Goal: Task Accomplishment & Management: Use online tool/utility

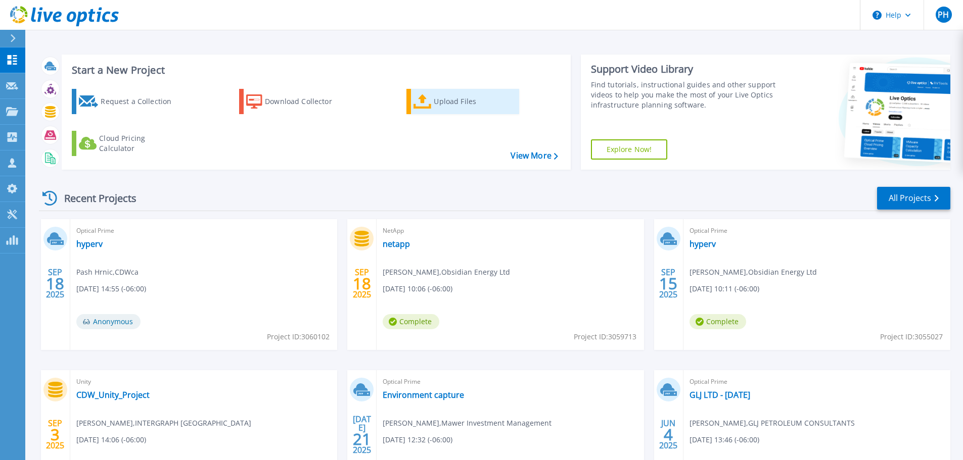
click at [442, 101] on div "Upload Files" at bounding box center [474, 101] width 81 height 20
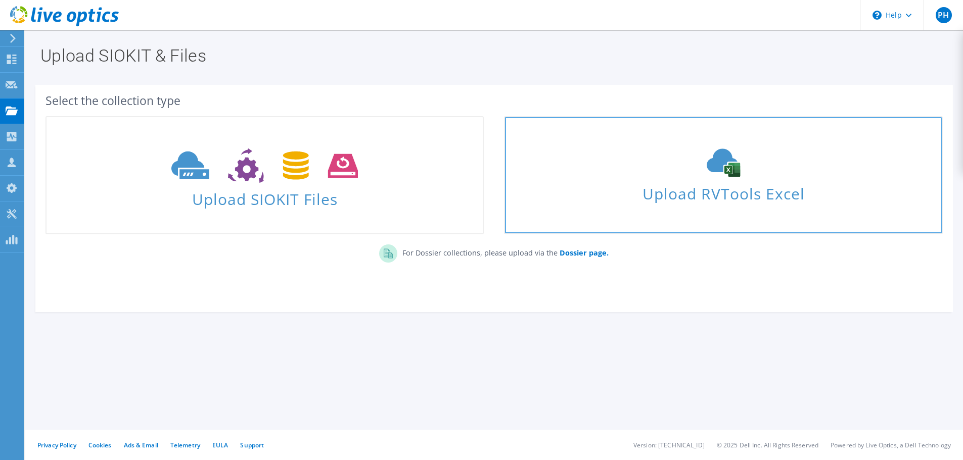
click at [736, 191] on span "Upload RVTools Excel" at bounding box center [723, 191] width 436 height 22
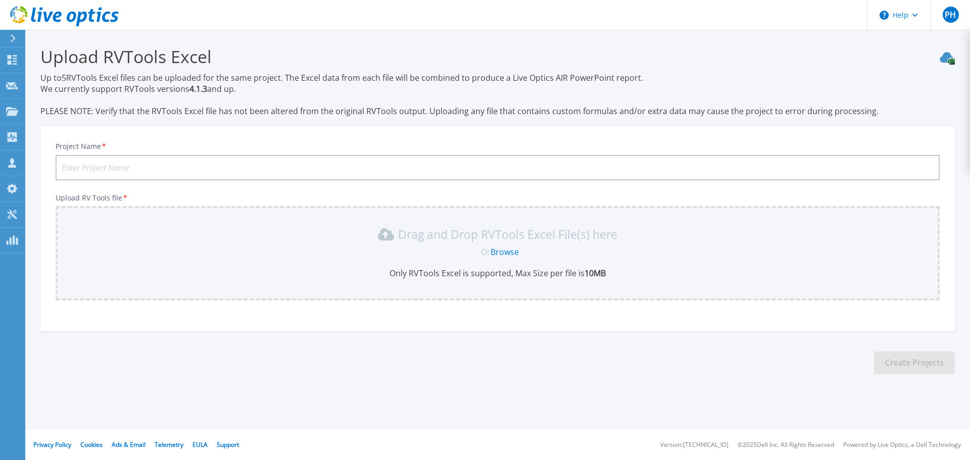
click at [101, 168] on input "Project Name *" at bounding box center [498, 167] width 884 height 25
type input "Y"
type input "DL - YMCA"
drag, startPoint x: 108, startPoint y: 253, endPoint x: 180, endPoint y: 270, distance: 73.9
click at [133, 259] on div "Drag and Drop RVTools Excel File(s) here Or Browse Only RVTools Excel is suppor…" at bounding box center [498, 252] width 872 height 53
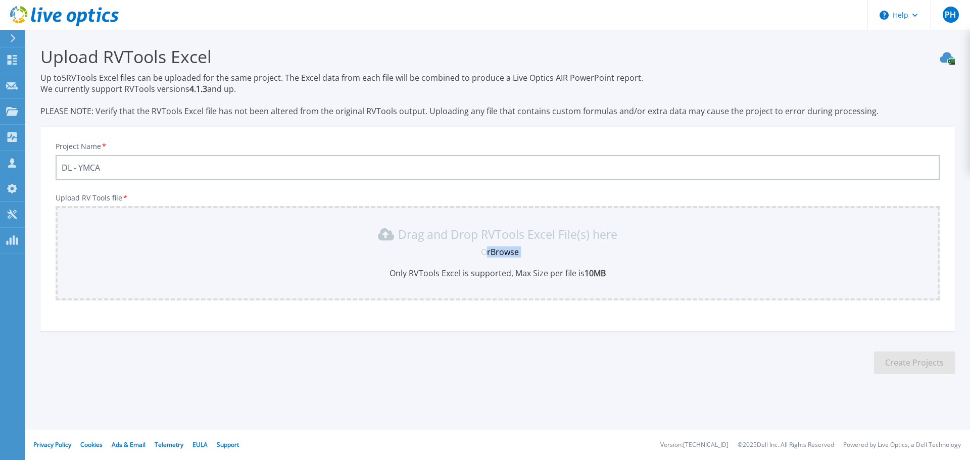
click at [344, 264] on div "Drag and Drop RVTools Excel File(s) here Or Browse Only RVTools Excel is suppor…" at bounding box center [498, 253] width 884 height 95
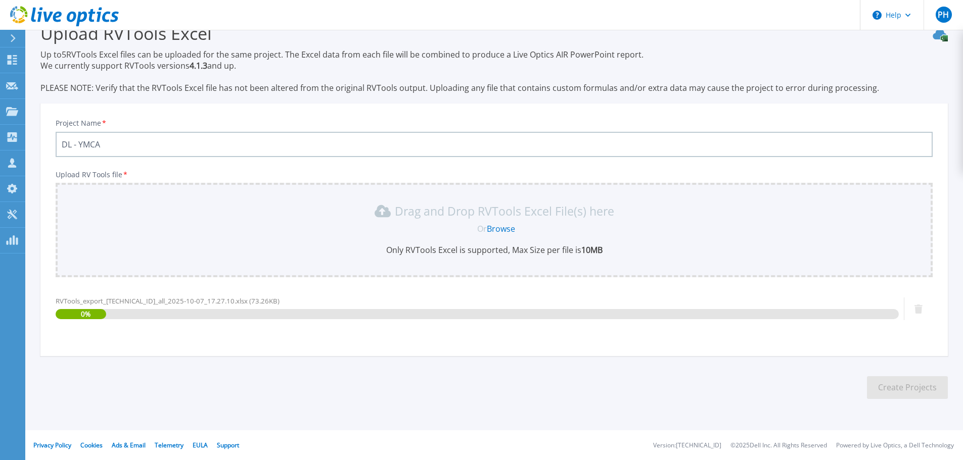
scroll to position [24, 0]
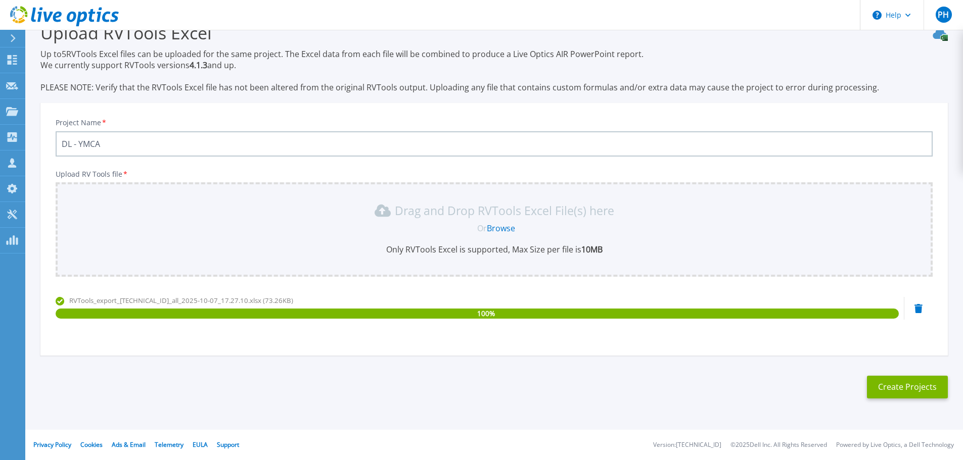
drag, startPoint x: 156, startPoint y: 226, endPoint x: 256, endPoint y: 249, distance: 103.1
click at [162, 226] on div "Or Browse" at bounding box center [496, 228] width 861 height 11
click at [216, 241] on div "Drag and Drop RVTools Excel File(s) here Or Browse Only RVTools Excel is suppor…" at bounding box center [494, 229] width 865 height 53
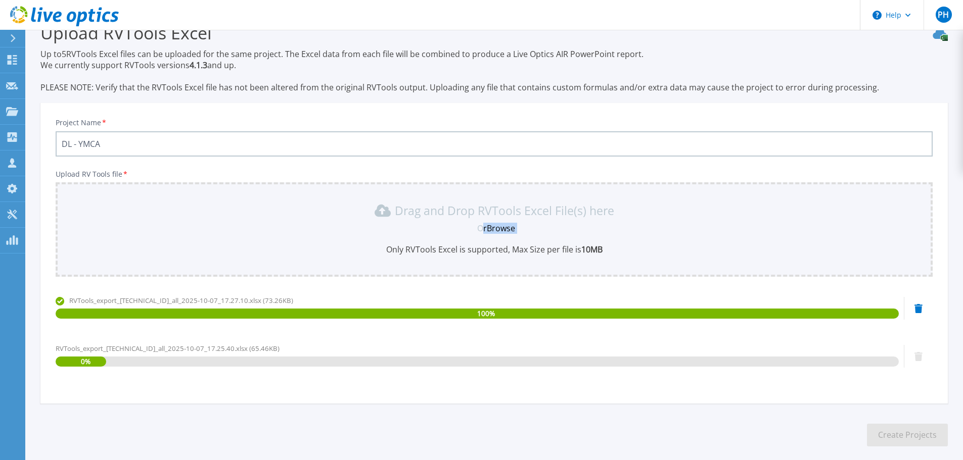
scroll to position [72, 0]
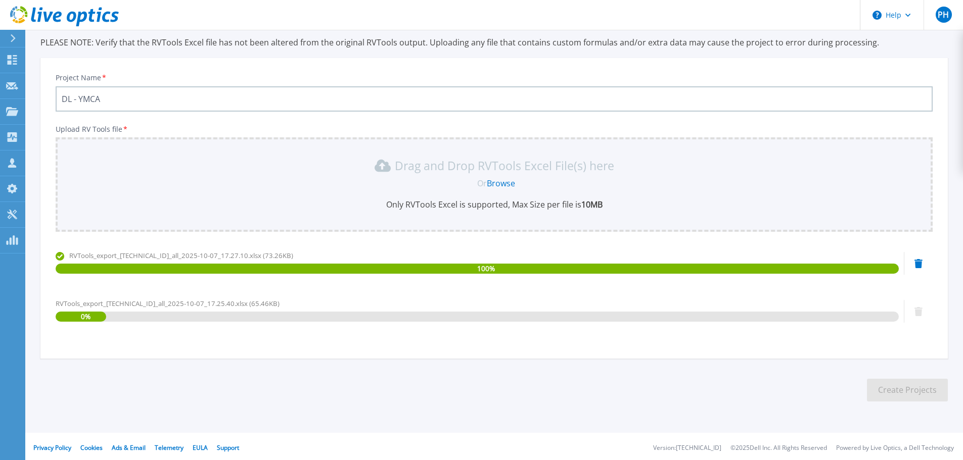
drag, startPoint x: 256, startPoint y: 249, endPoint x: 268, endPoint y: 251, distance: 11.8
click at [268, 251] on div "Upload RV Tools file * Drag and Drop RVTools Excel File(s) here Or Browse Only …" at bounding box center [494, 233] width 877 height 216
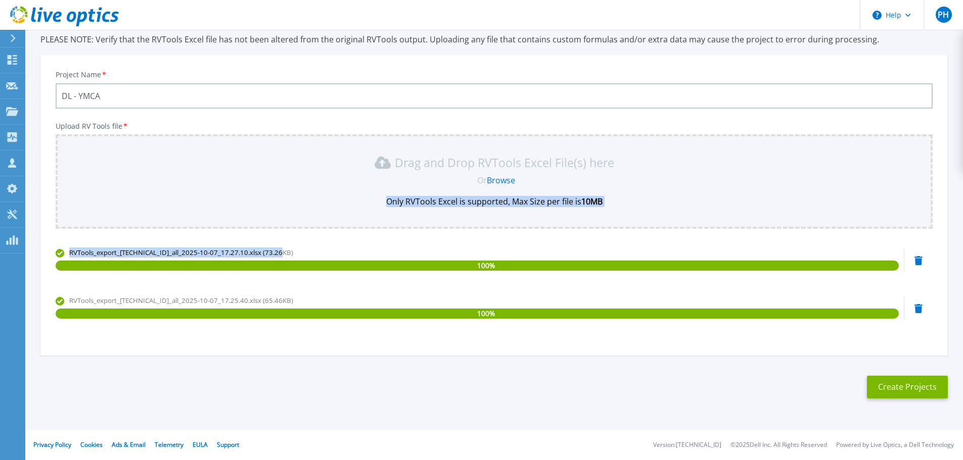
drag, startPoint x: 268, startPoint y: 251, endPoint x: 286, endPoint y: 197, distance: 57.4
click at [286, 197] on div "Upload RV Tools file * Drag and Drop RVTools Excel File(s) here Or Browse Only …" at bounding box center [494, 230] width 877 height 216
click at [903, 391] on button "Create Projects" at bounding box center [907, 387] width 81 height 23
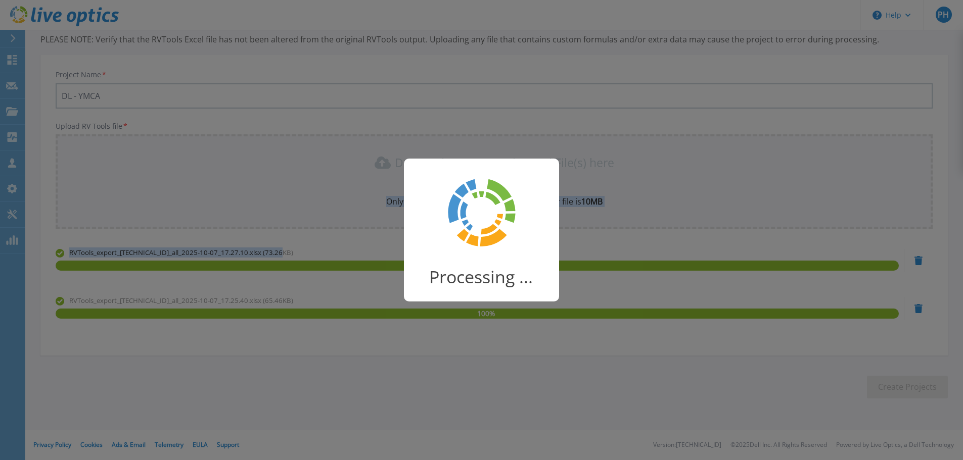
click at [903, 391] on div "Processing ..." at bounding box center [481, 230] width 963 height 460
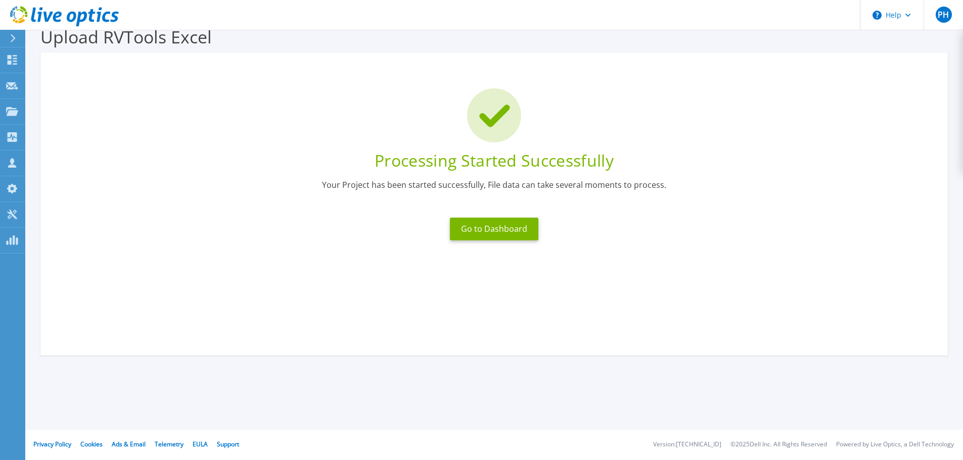
scroll to position [20, 0]
click at [491, 225] on button "Go to Dashboard" at bounding box center [494, 229] width 88 height 23
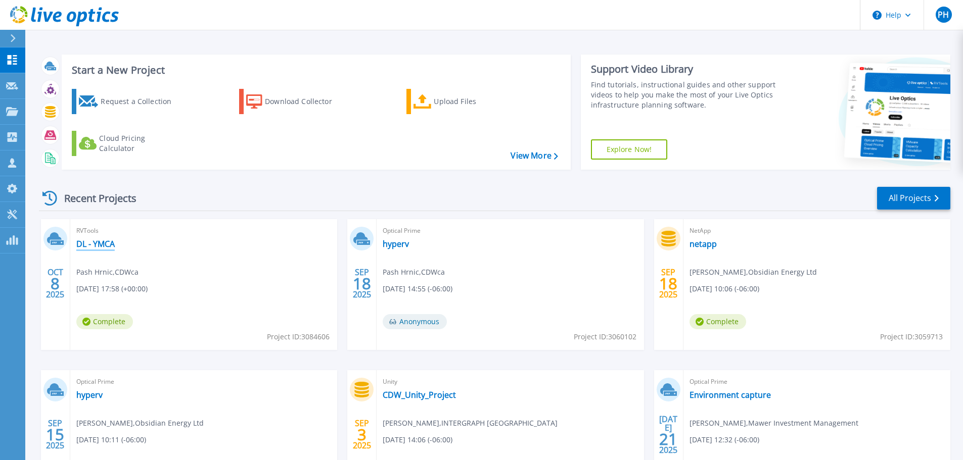
click at [101, 248] on link "DL - YMCA" at bounding box center [95, 244] width 38 height 10
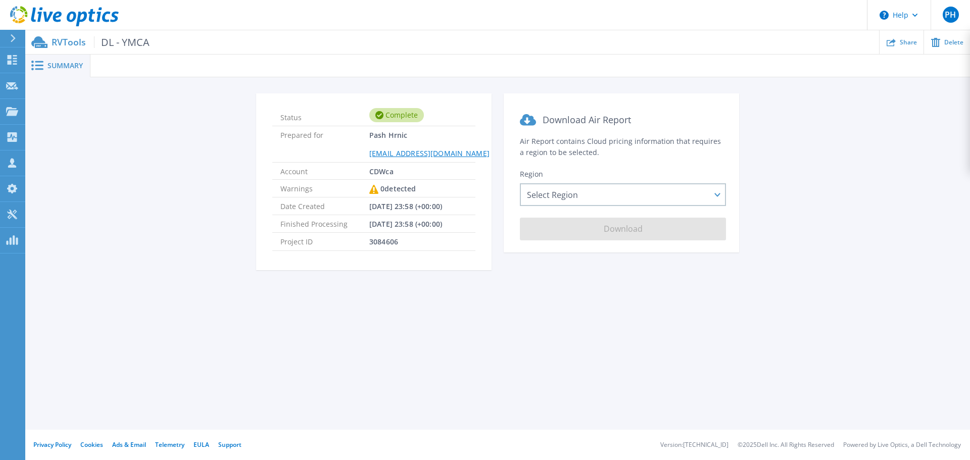
click at [63, 69] on span "Summary" at bounding box center [65, 65] width 35 height 7
click at [70, 42] on p "RVTools DL - YMCA" at bounding box center [101, 42] width 98 height 12
click at [121, 41] on span "DL - YMCA" at bounding box center [122, 42] width 56 height 12
click at [584, 191] on div "Select Region [GEOGRAPHIC_DATA] ([GEOGRAPHIC_DATA]) [GEOGRAPHIC_DATA] ([GEOGRAP…" at bounding box center [623, 194] width 206 height 23
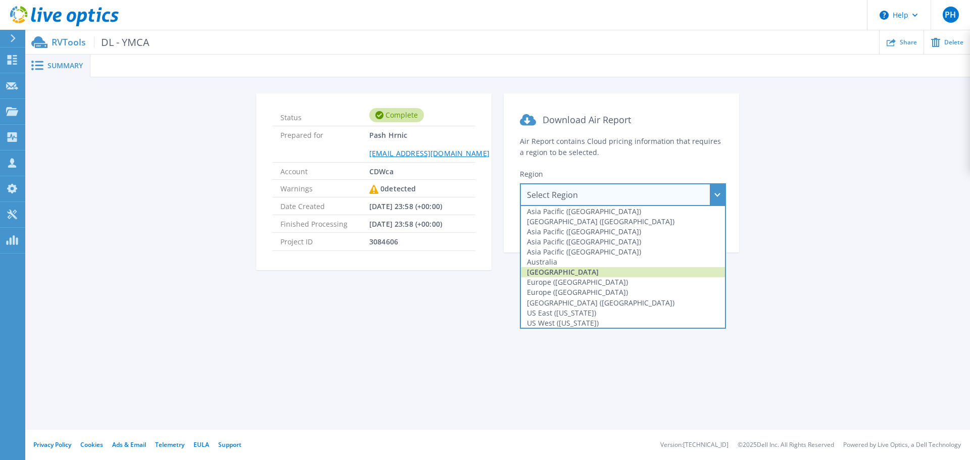
click at [554, 272] on div "[GEOGRAPHIC_DATA]" at bounding box center [623, 272] width 204 height 10
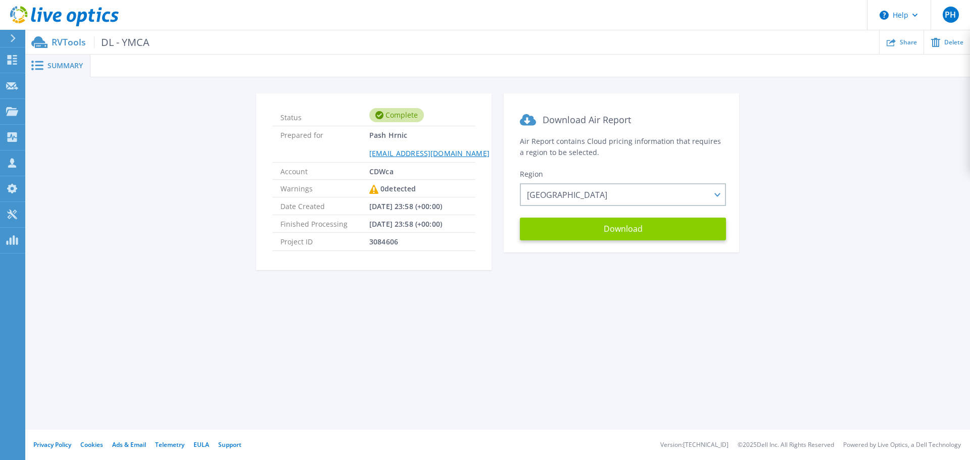
click at [613, 232] on button "Download" at bounding box center [623, 229] width 206 height 23
click at [48, 66] on span "Summary" at bounding box center [65, 65] width 35 height 7
